Goal: Transaction & Acquisition: Download file/media

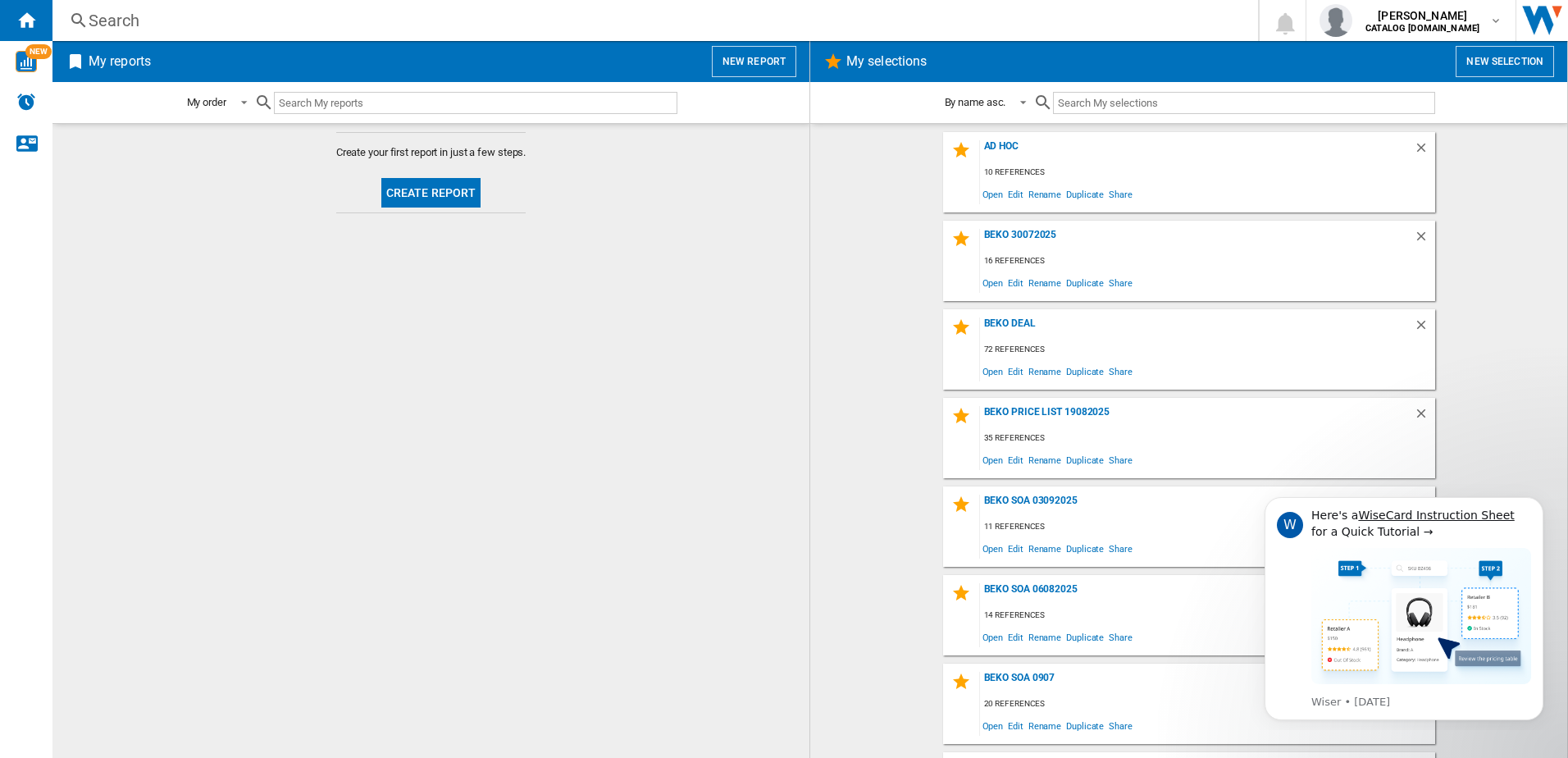
click at [1480, 49] on button "New selection" at bounding box center [1504, 61] width 99 height 31
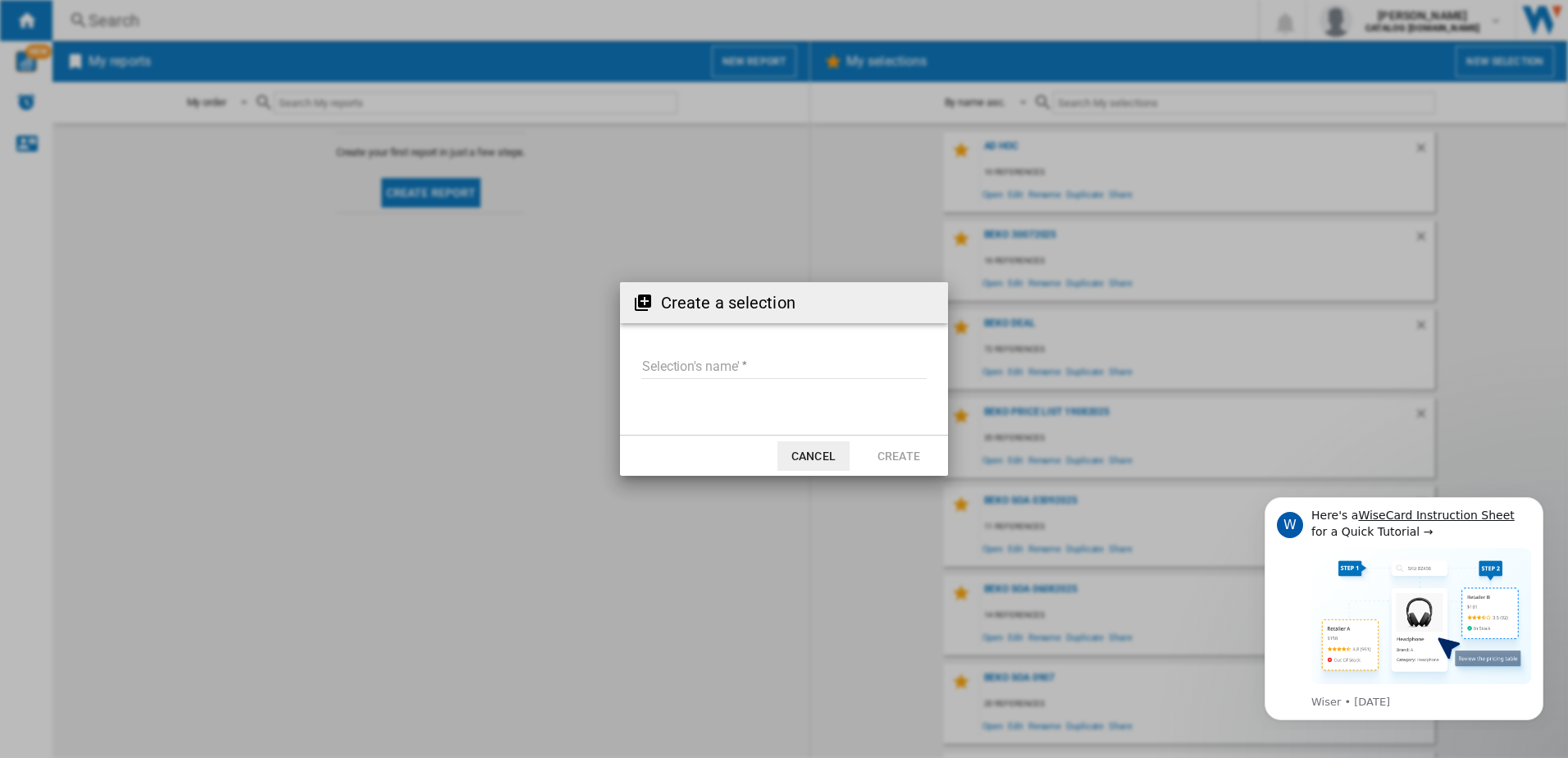
click at [781, 369] on input "Selection's name'" at bounding box center [784, 367] width 285 height 25
type input "**********"
click at [904, 452] on button "Create" at bounding box center [899, 456] width 72 height 29
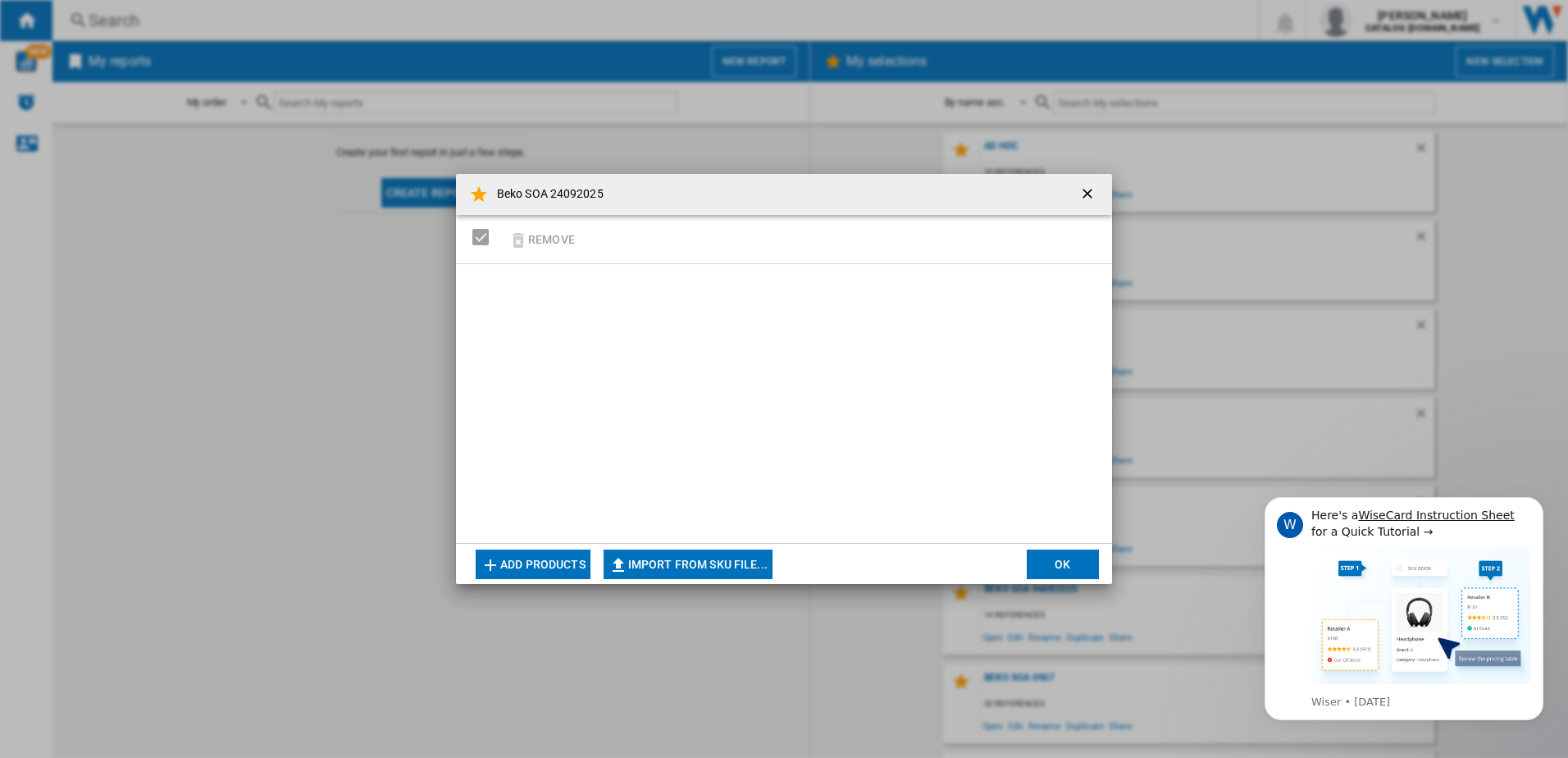
click at [687, 562] on button "Import from SKU file..." at bounding box center [687, 564] width 169 height 29
type input "**********"
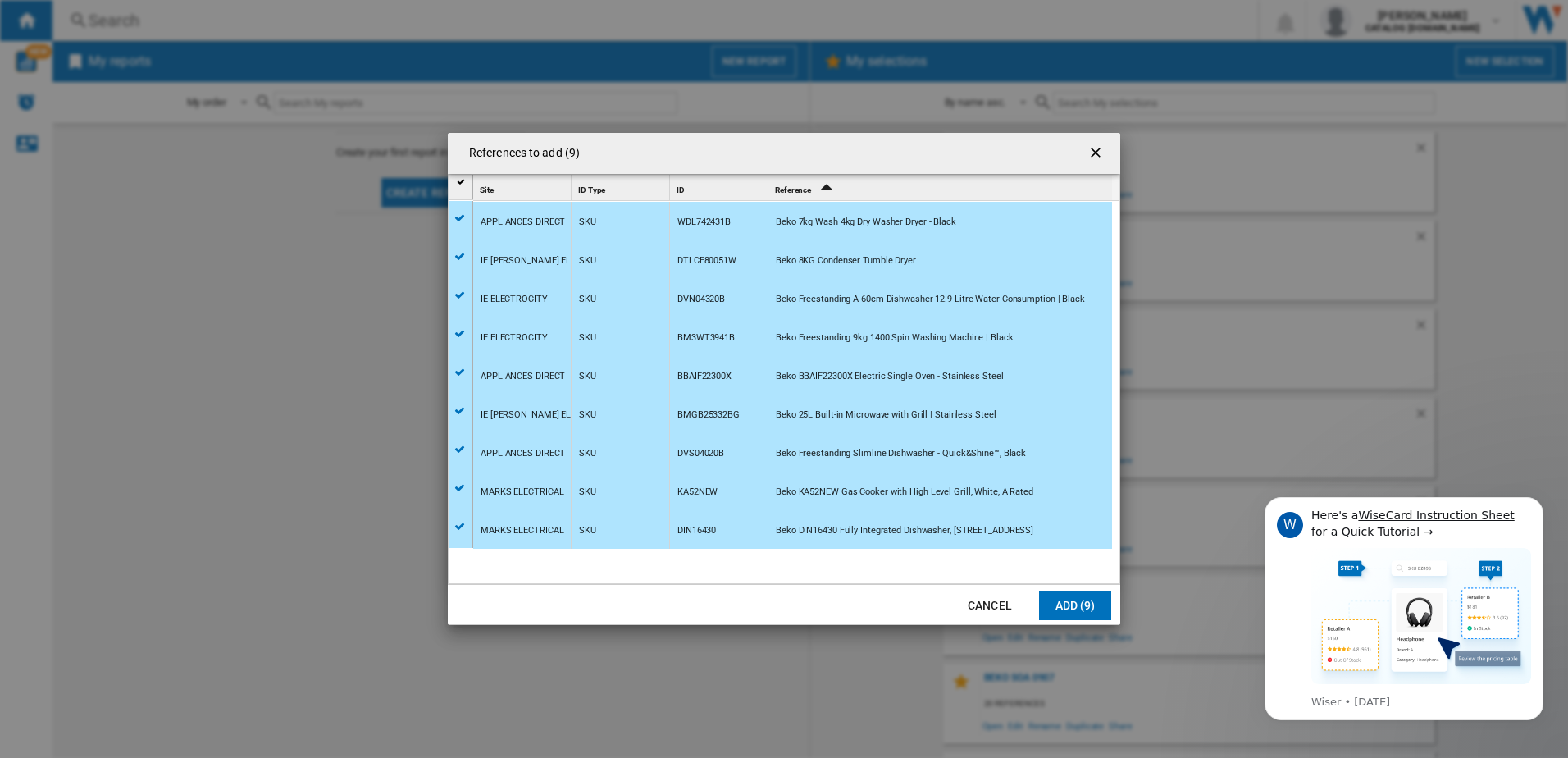
click at [1061, 608] on button "Add (9)" at bounding box center [1075, 605] width 72 height 29
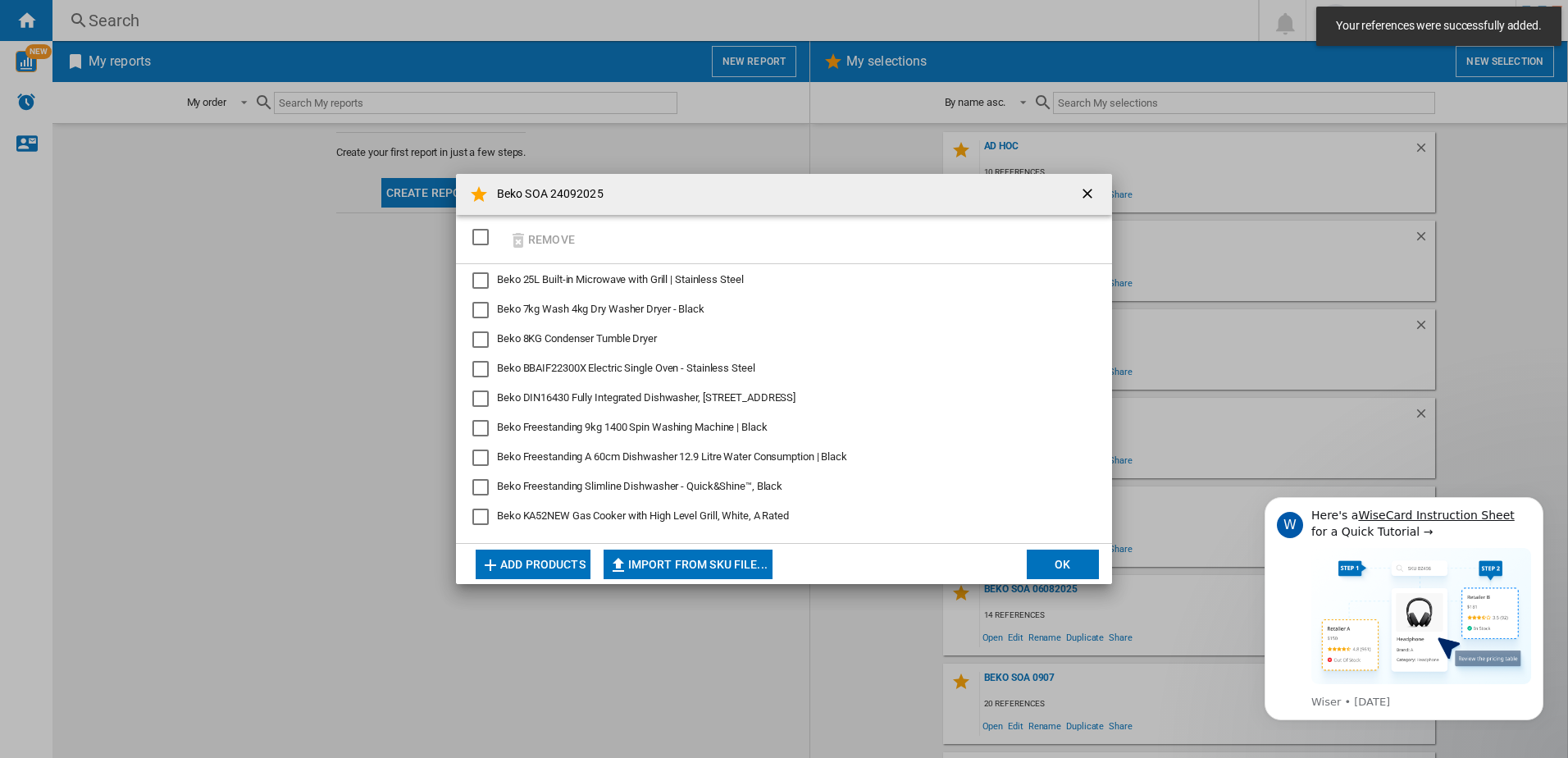
click at [1057, 567] on button "OK" at bounding box center [1062, 564] width 72 height 29
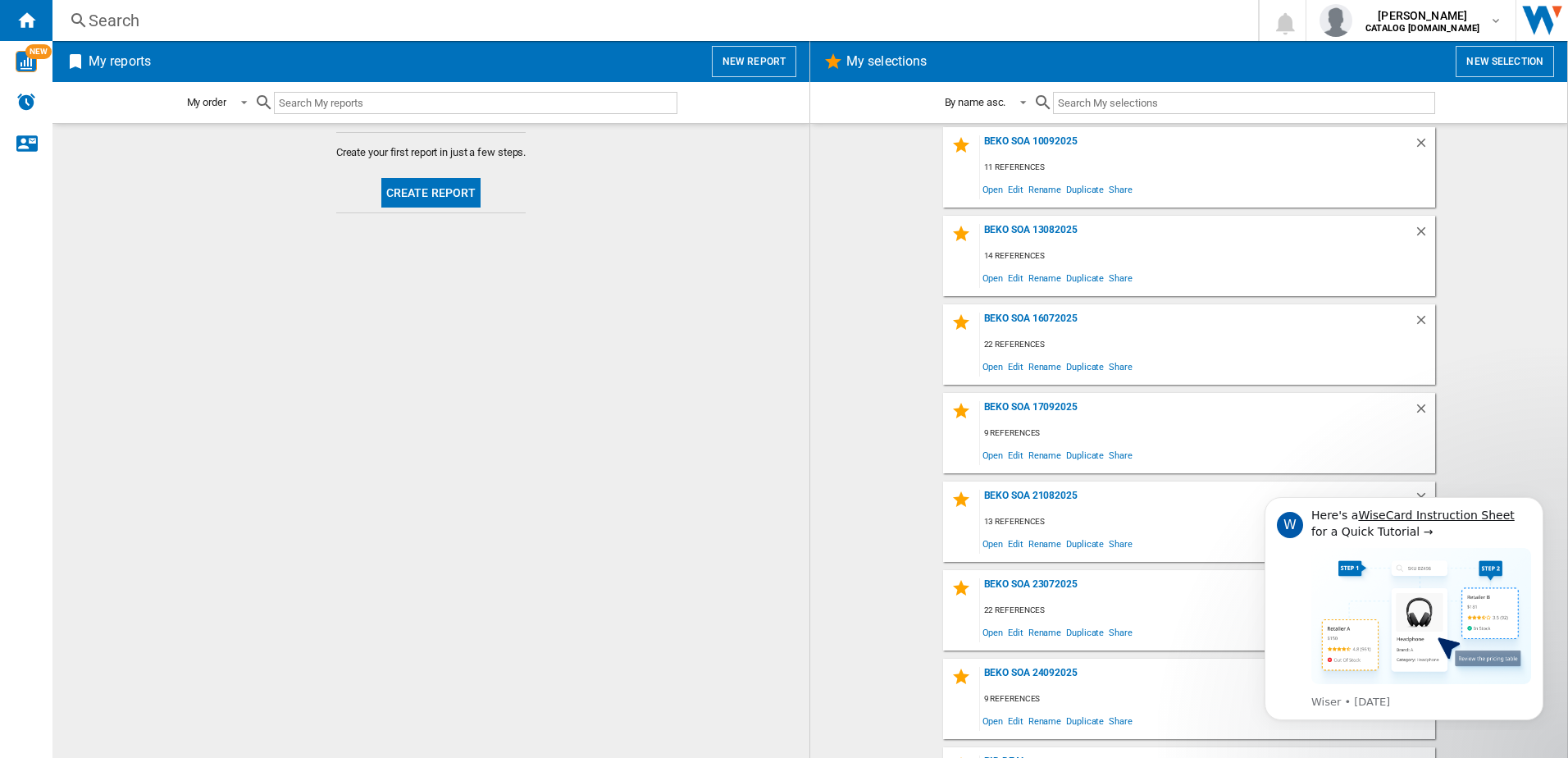
scroll to position [738, 0]
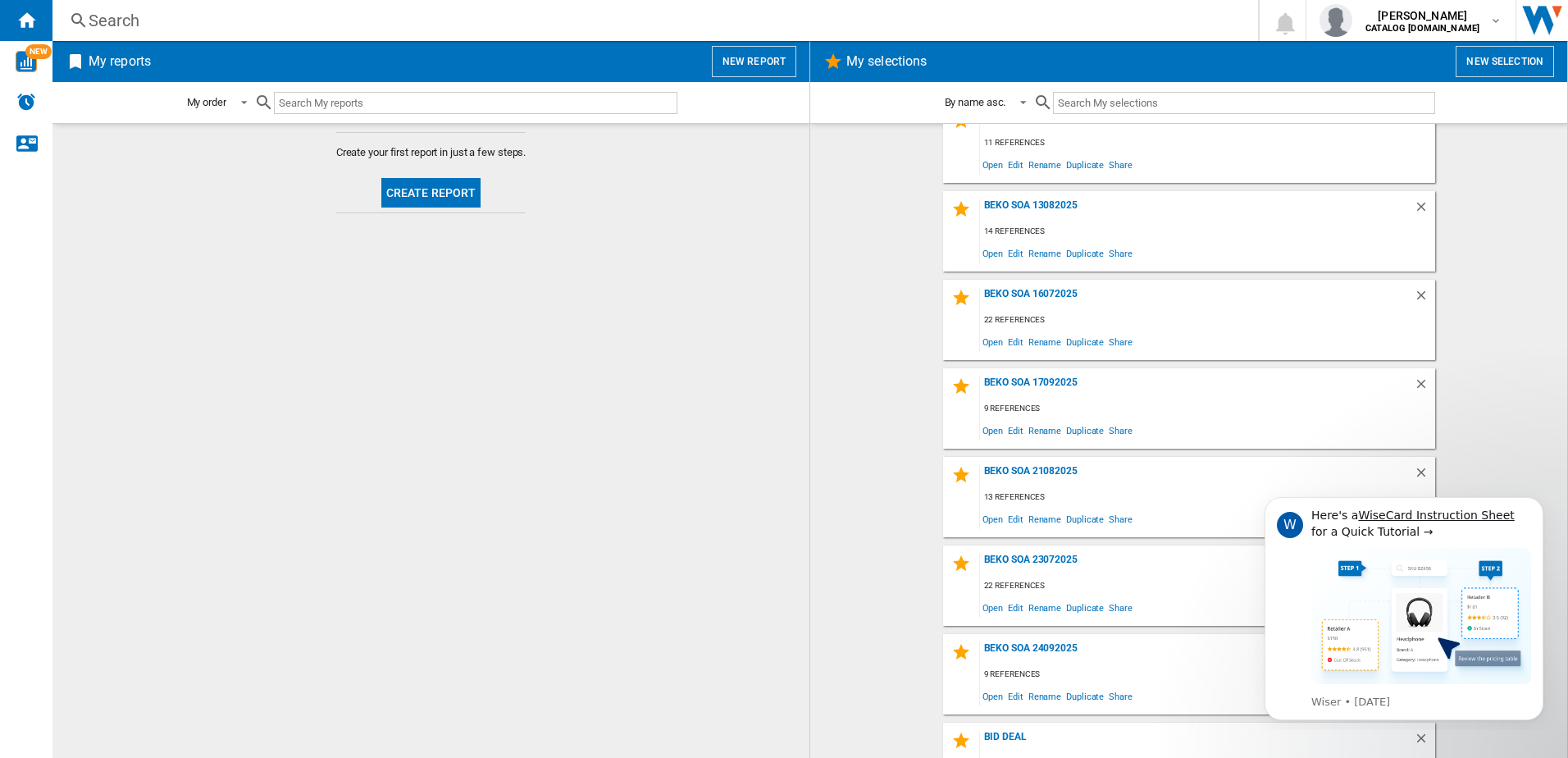
click at [1109, 106] on input "text" at bounding box center [1244, 103] width 381 height 22
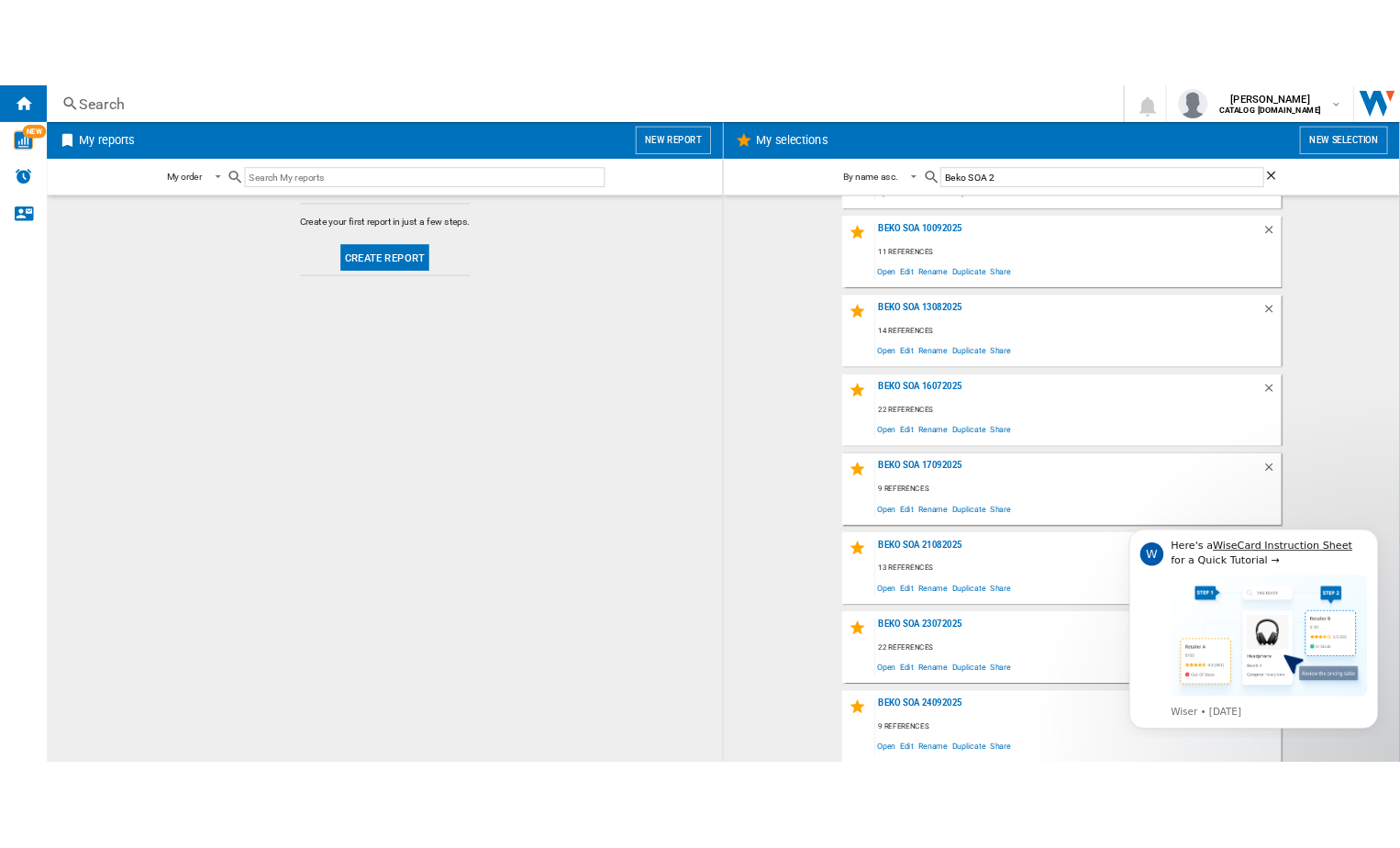
scroll to position [0, 0]
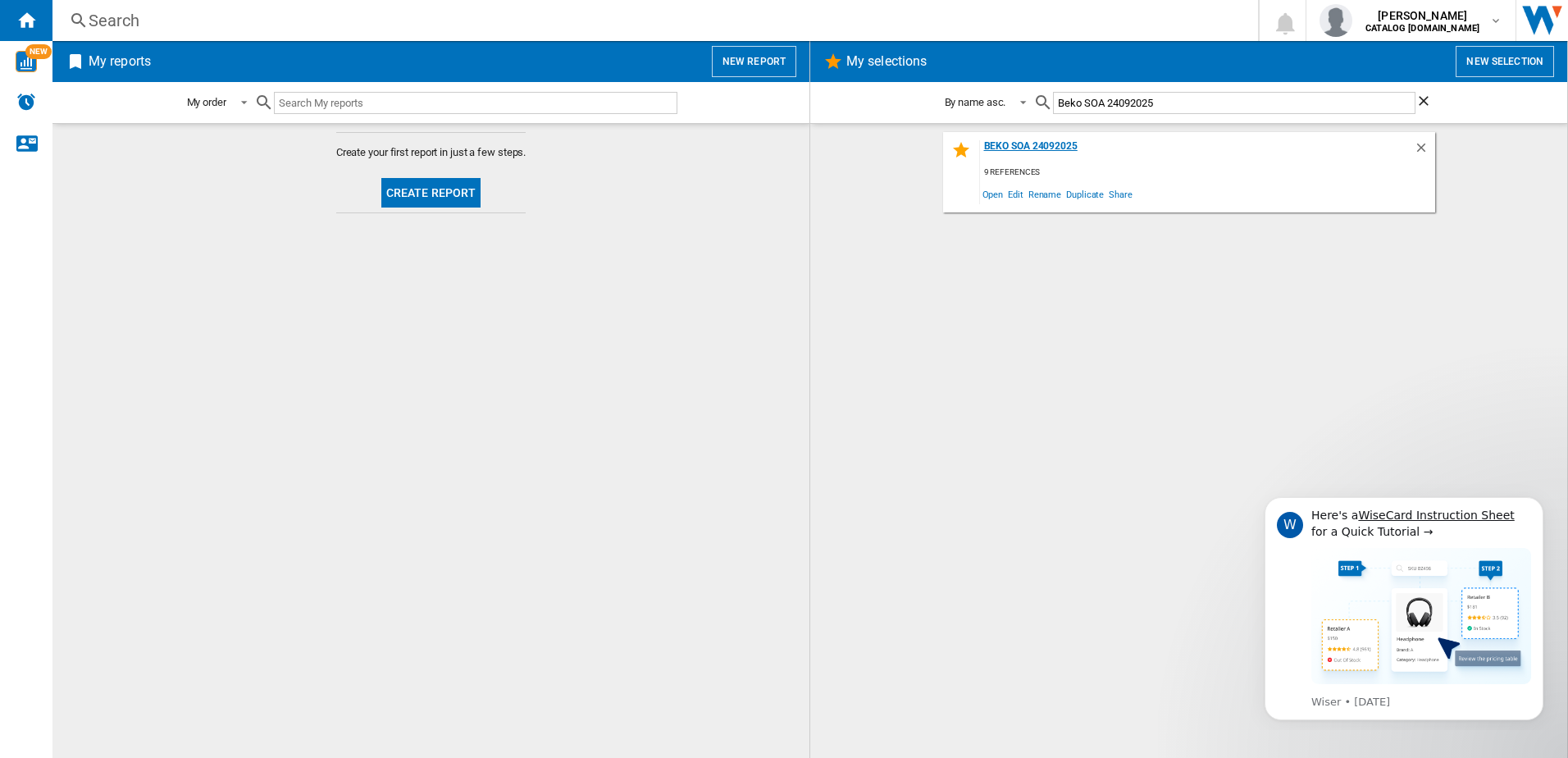
type input "Beko SOA 24092025"
click at [1035, 145] on div "Beko SOA 24092025" at bounding box center [1196, 151] width 433 height 22
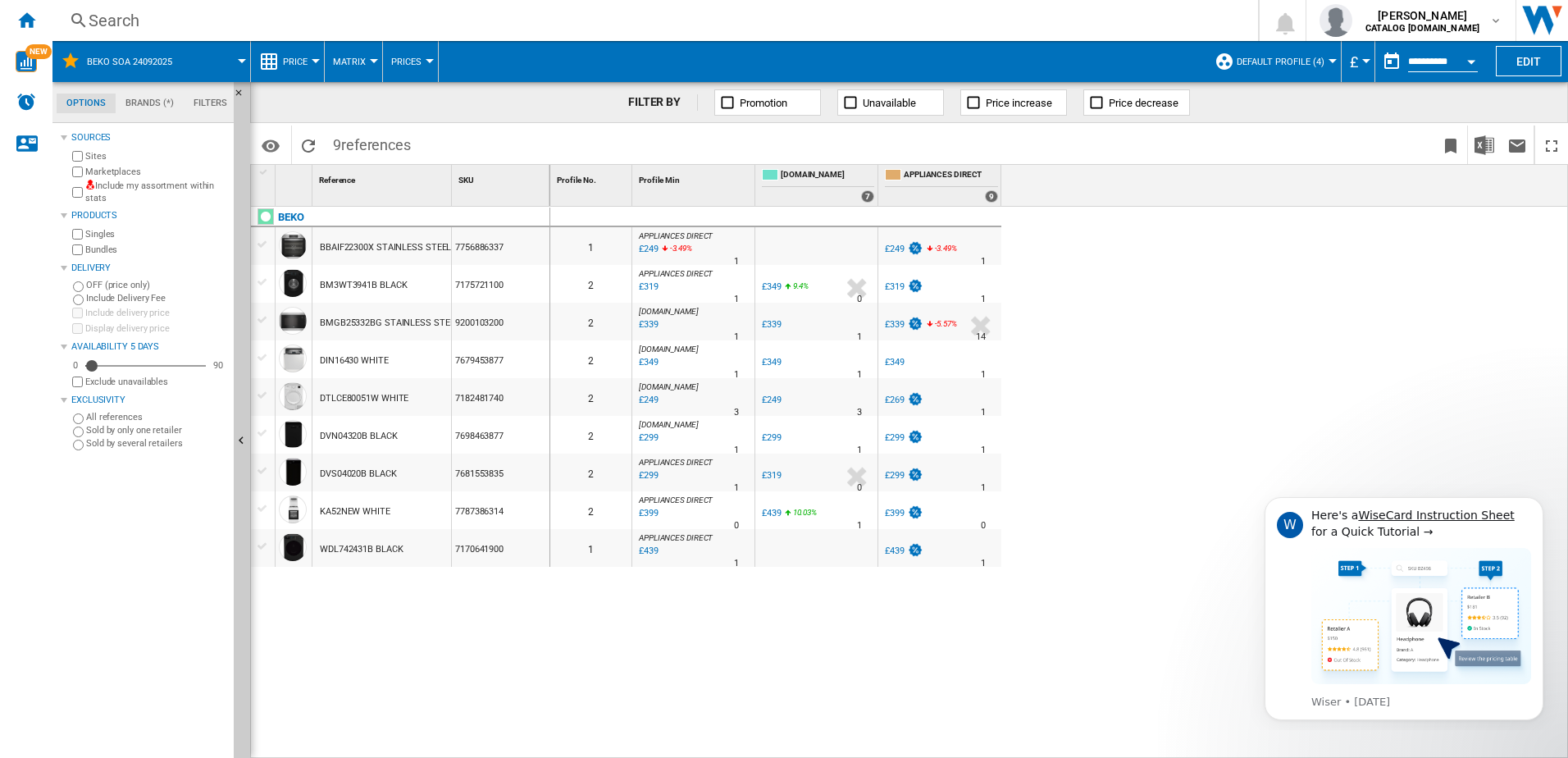
click at [1311, 58] on span "Default profile (4)" at bounding box center [1280, 62] width 88 height 10
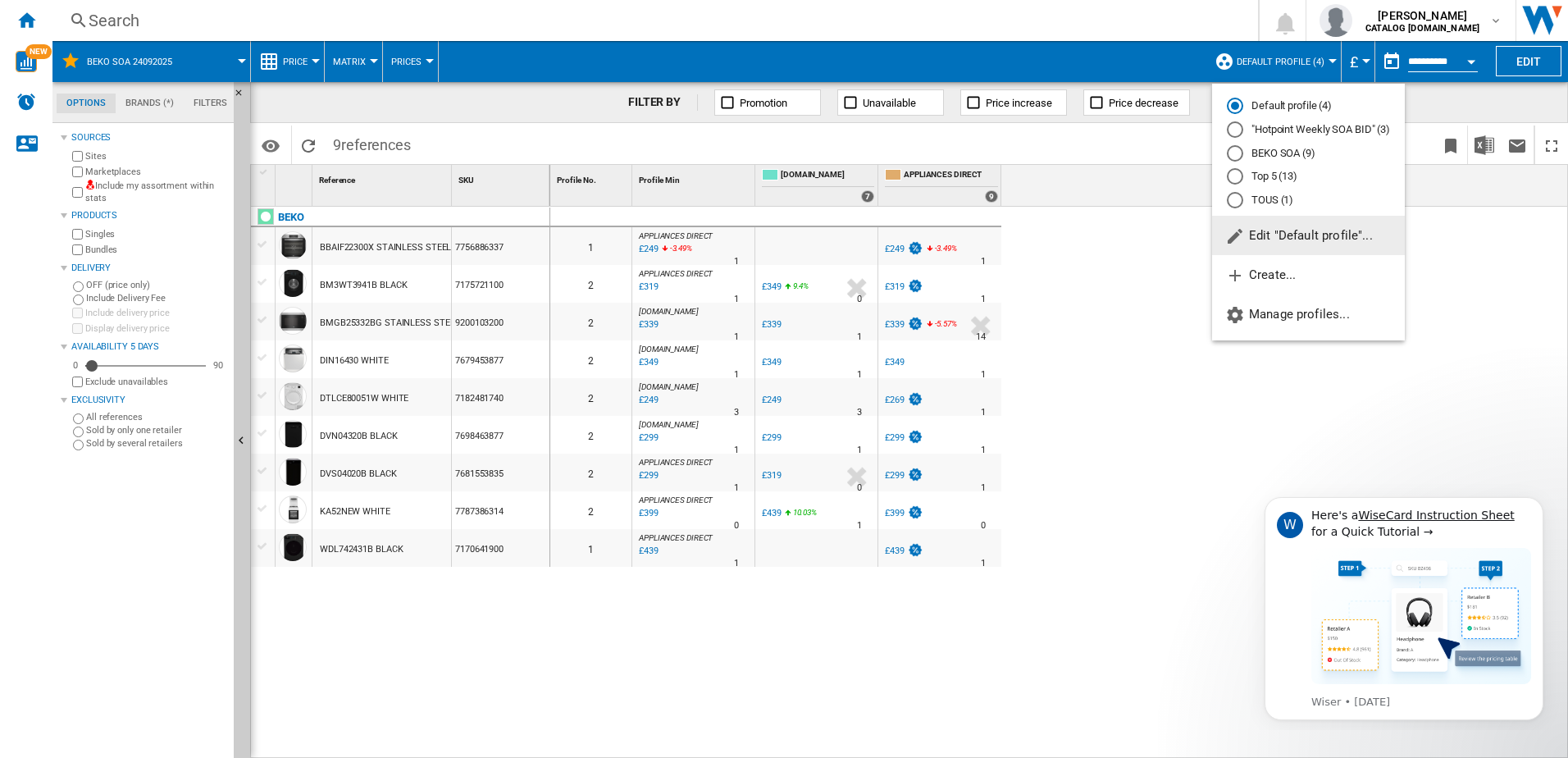
click at [1286, 154] on md-radio-button "BEKO SOA (9)" at bounding box center [1308, 153] width 163 height 15
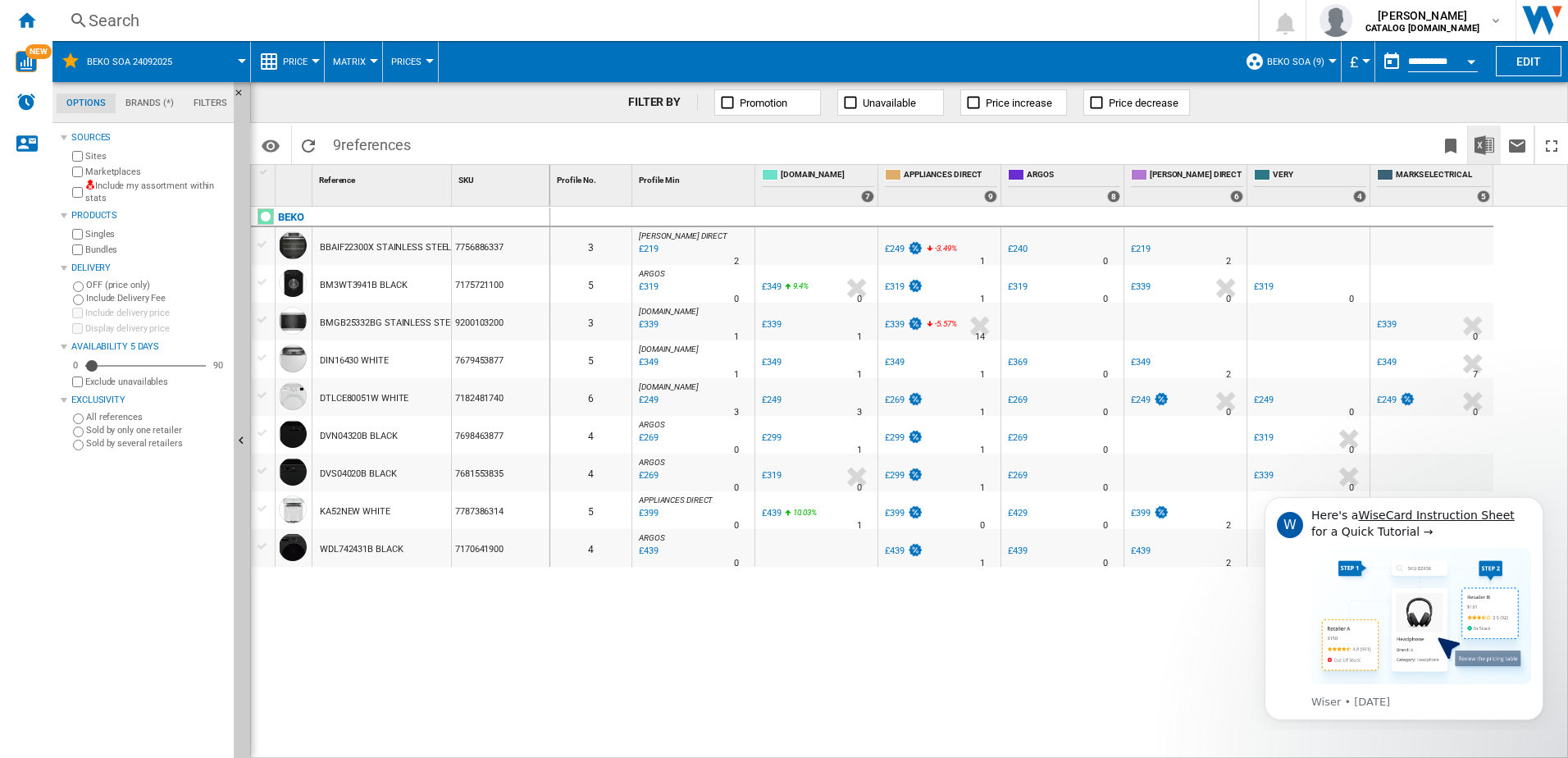
click at [1483, 147] on img "Download in Excel" at bounding box center [1484, 145] width 20 height 20
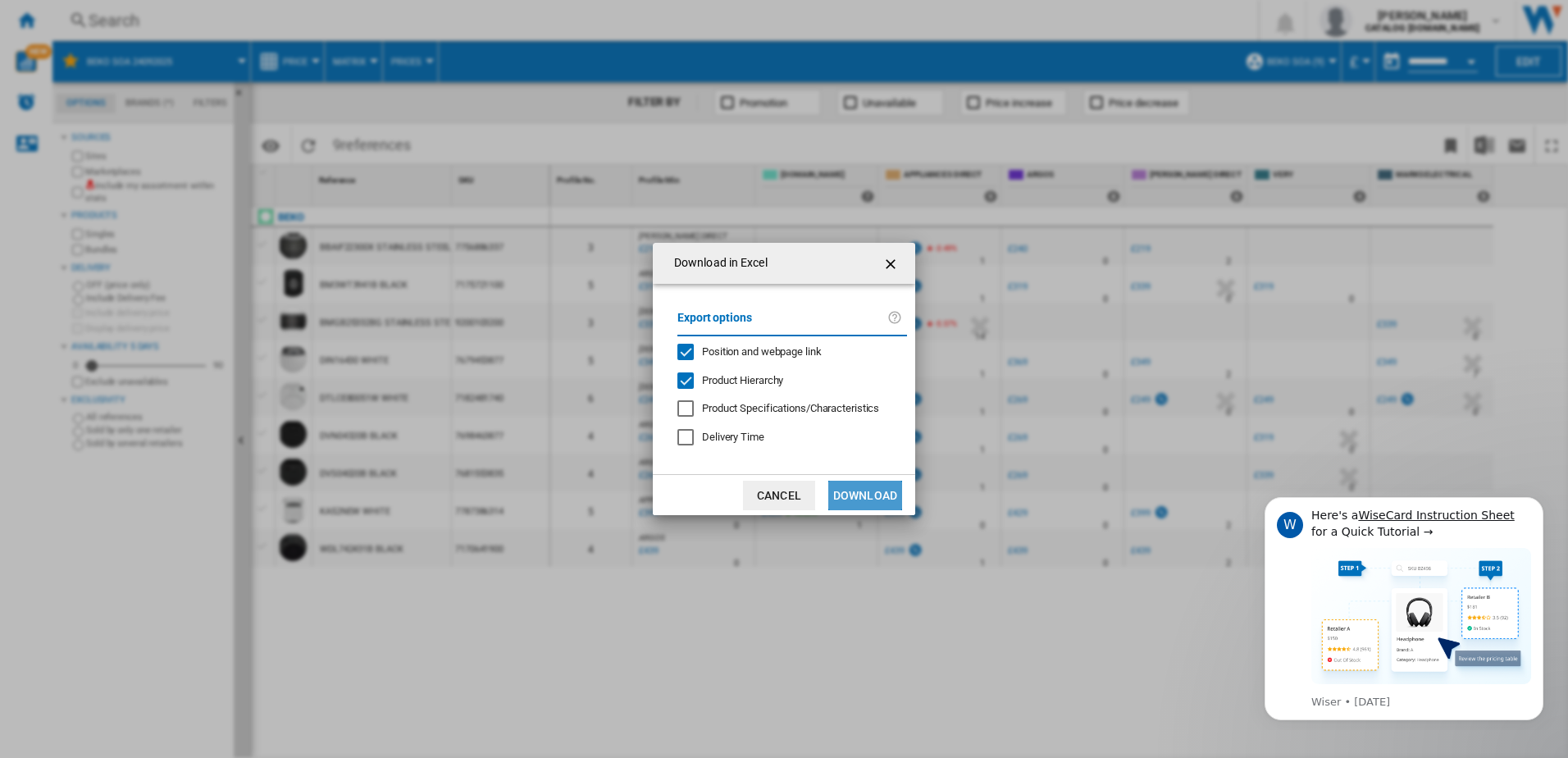
click at [863, 493] on button "Download" at bounding box center [865, 495] width 74 height 29
